Goal: Contribute content: Add original content to the website for others to see

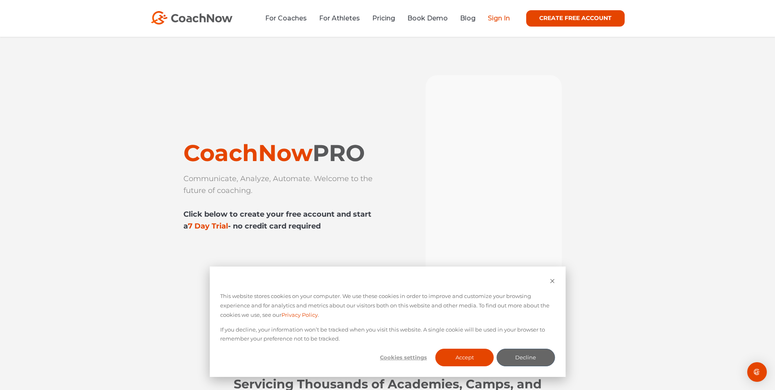
click at [497, 20] on link "Sign In" at bounding box center [499, 18] width 22 height 8
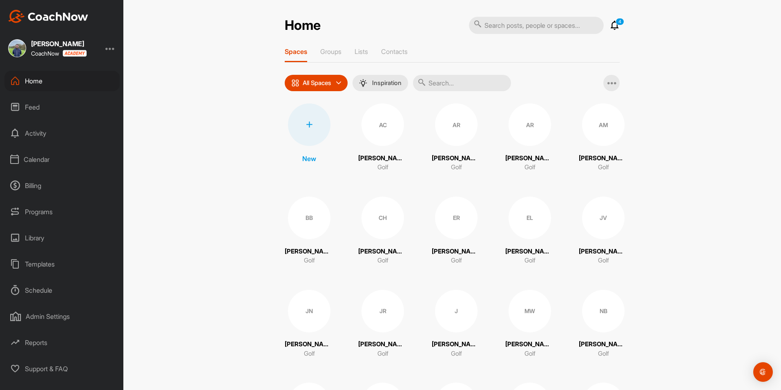
click at [45, 238] on div "Library" at bounding box center [61, 238] width 115 height 20
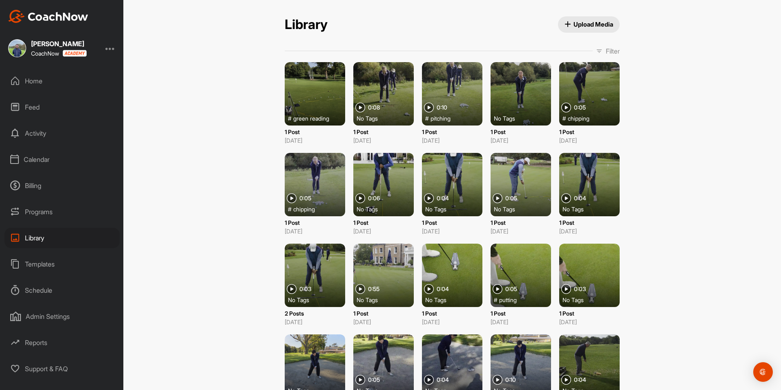
click at [573, 23] on span "Upload Media" at bounding box center [589, 24] width 49 height 9
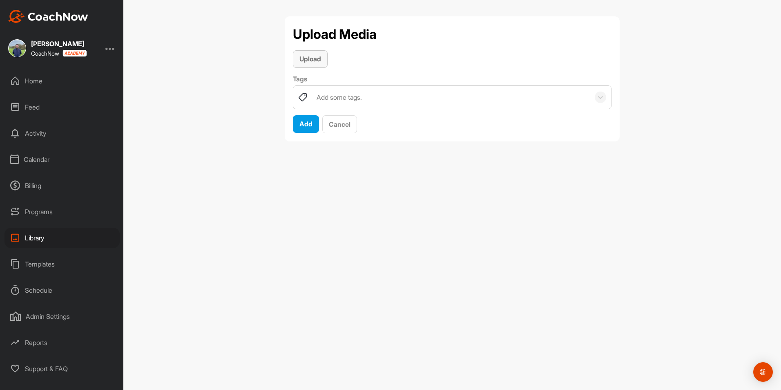
click at [311, 54] on div "Upload" at bounding box center [311, 59] width 22 height 10
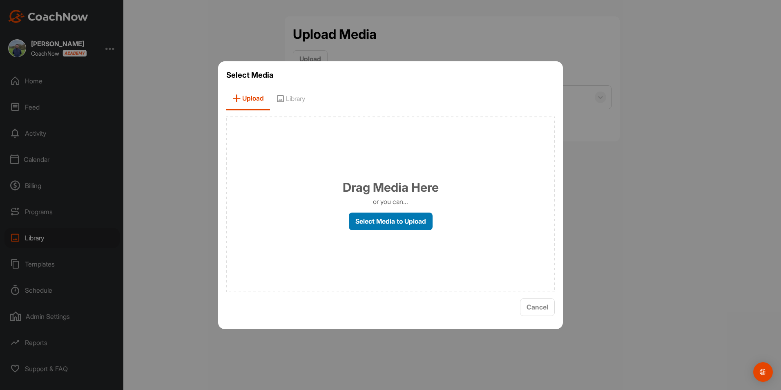
click at [389, 224] on label "Select Media to Upload" at bounding box center [391, 222] width 84 height 18
click at [0, 0] on input "Select Media to Upload" at bounding box center [0, 0] width 0 height 0
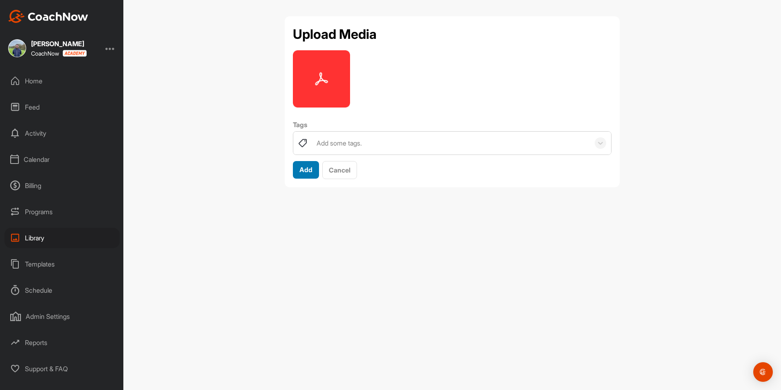
click at [307, 169] on span "Add" at bounding box center [306, 170] width 13 height 8
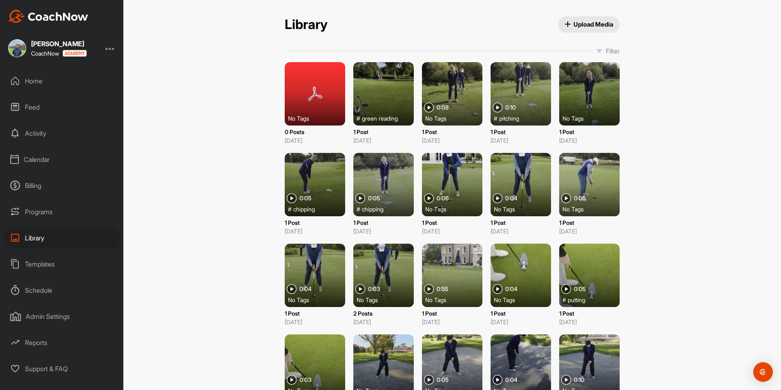
click at [37, 84] on div "Home" at bounding box center [61, 81] width 115 height 20
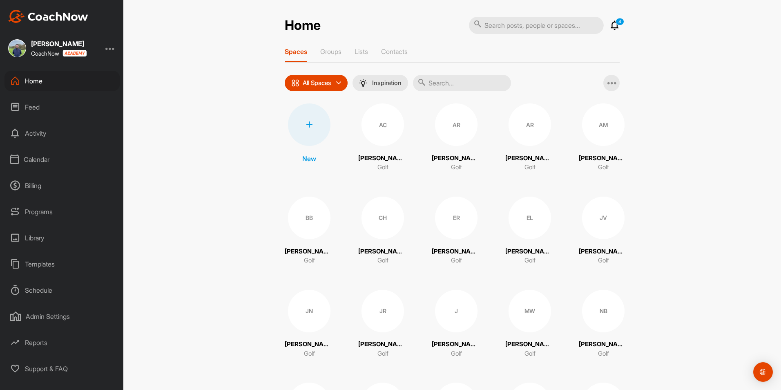
click at [32, 240] on div "Library" at bounding box center [61, 238] width 115 height 20
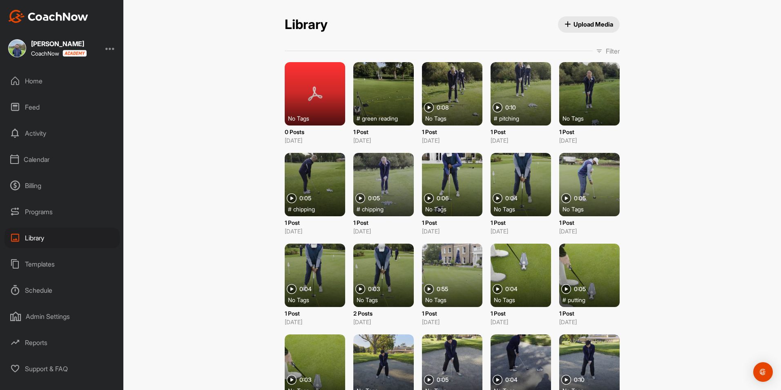
click at [325, 101] on div at bounding box center [315, 93] width 60 height 63
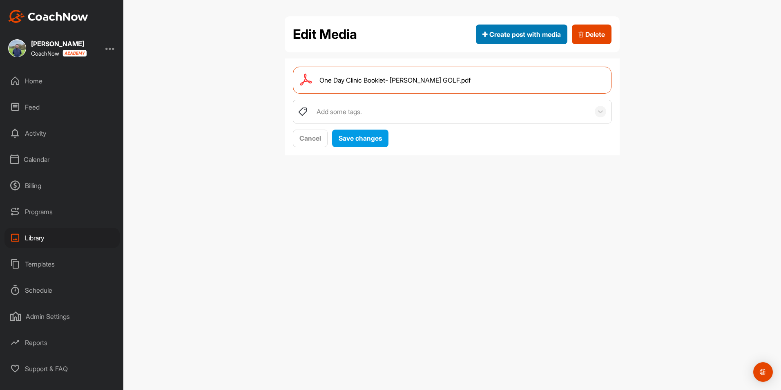
click at [536, 34] on span "Create post with media" at bounding box center [522, 34] width 78 height 10
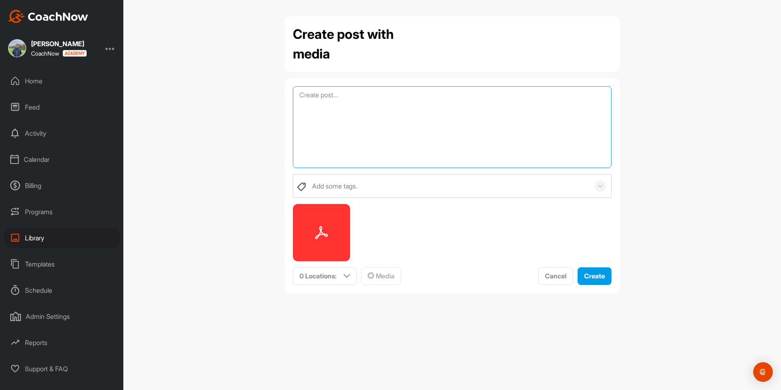
click at [309, 96] on textarea at bounding box center [452, 127] width 319 height 82
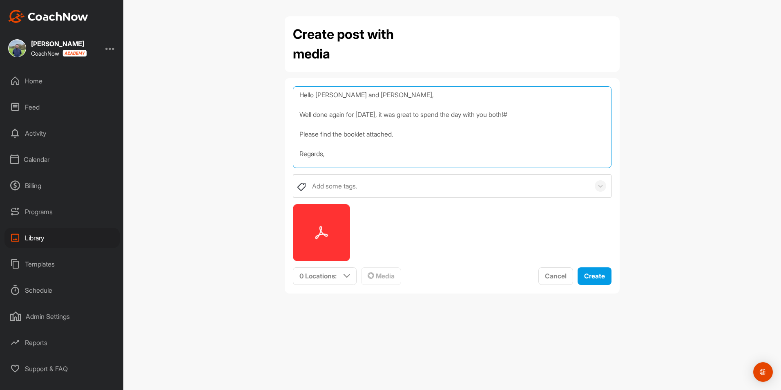
scroll to position [0, 0]
click at [308, 163] on textarea "Hello [PERSON_NAME] and [PERSON_NAME], Well done again for [DATE], it was great…" at bounding box center [452, 127] width 319 height 82
type textarea "Hello [PERSON_NAME] and [PERSON_NAME], Well done again for [DATE], it was great…"
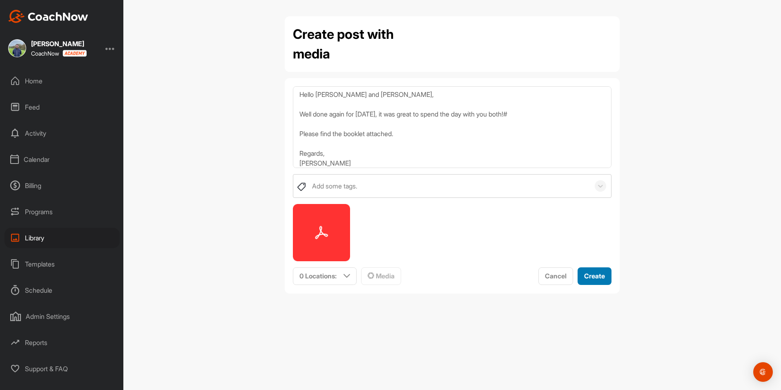
click at [599, 275] on span "Create" at bounding box center [594, 276] width 21 height 8
click at [333, 277] on p "0 Locations :" at bounding box center [318, 276] width 37 height 10
drag, startPoint x: 343, startPoint y: 307, endPoint x: 341, endPoint y: 302, distance: 5.2
click at [343, 307] on input "text" at bounding box center [349, 307] width 98 height 17
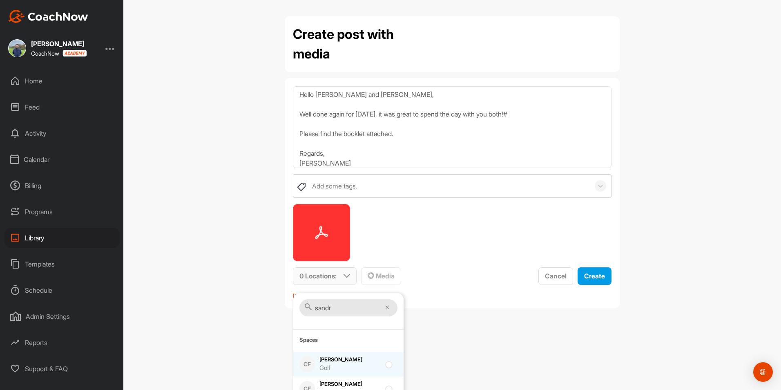
type input "sandr"
click at [386, 364] on input "checkbox" at bounding box center [387, 361] width 5 height 5
checkbox input "true"
drag, startPoint x: 335, startPoint y: 310, endPoint x: 304, endPoint y: 310, distance: 31.5
click at [304, 310] on div "sandr" at bounding box center [349, 308] width 98 height 18
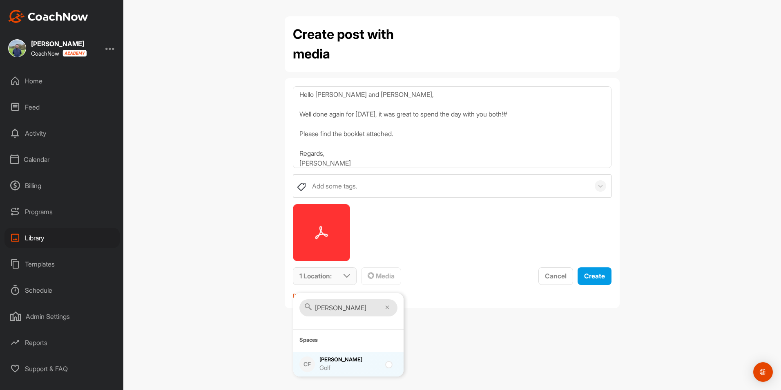
type input "[PERSON_NAME]"
click at [390, 364] on input "checkbox" at bounding box center [387, 361] width 5 height 5
checkbox input "true"
click at [462, 339] on div "Create post with media Hello [PERSON_NAME] and [PERSON_NAME], Well done again f…" at bounding box center [452, 195] width 658 height 390
click at [602, 276] on span "Create" at bounding box center [594, 276] width 21 height 8
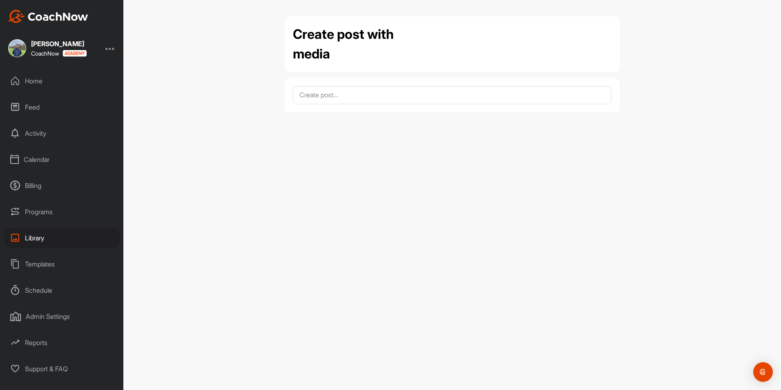
scroll to position [0, 0]
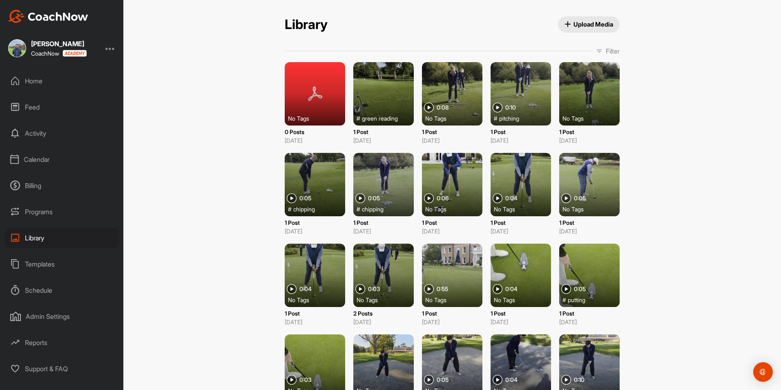
click at [31, 81] on div "Home" at bounding box center [61, 81] width 115 height 20
